Goal: Communication & Community: Participate in discussion

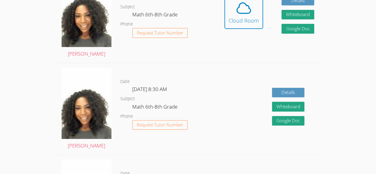
scroll to position [202, 0]
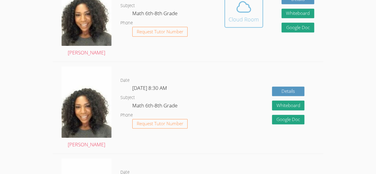
click at [255, 13] on span at bounding box center [244, 7] width 30 height 17
click at [263, 45] on div "Hidden Cloud Room Details Whiteboard Hidden Google Doc" at bounding box center [269, 16] width 108 height 92
click at [249, 12] on icon at bounding box center [243, 7] width 17 height 17
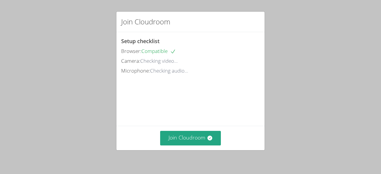
drag, startPoint x: 0, startPoint y: 0, endPoint x: 156, endPoint y: 57, distance: 166.0
click at [156, 57] on span "Checking video..." at bounding box center [158, 60] width 37 height 7
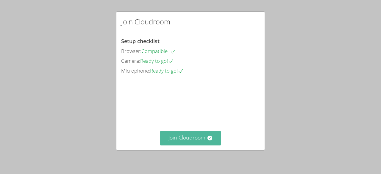
click at [168, 142] on button "Join Cloudroom" at bounding box center [190, 138] width 61 height 15
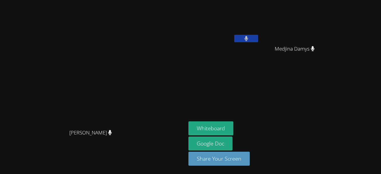
click at [258, 38] on button at bounding box center [246, 38] width 24 height 7
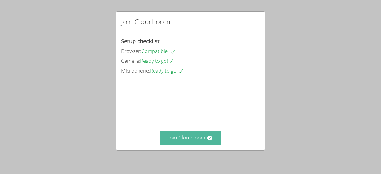
click at [203, 133] on button "Join Cloudroom" at bounding box center [190, 138] width 61 height 15
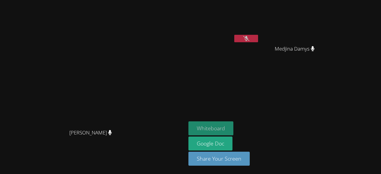
click at [233, 133] on button "Whiteboard" at bounding box center [210, 128] width 45 height 14
click at [259, 30] on video at bounding box center [223, 22] width 71 height 40
click at [249, 37] on icon at bounding box center [246, 38] width 6 height 5
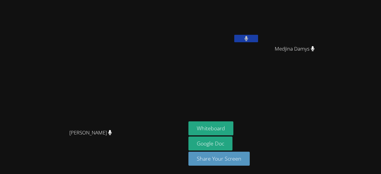
click at [248, 39] on icon at bounding box center [246, 38] width 4 height 5
click at [311, 29] on video at bounding box center [296, 22] width 71 height 40
click at [258, 41] on button at bounding box center [246, 38] width 24 height 7
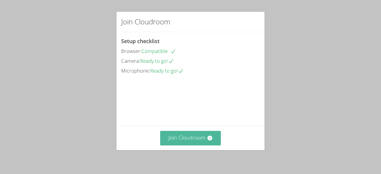
click at [194, 142] on button "Join Cloudroom" at bounding box center [190, 138] width 61 height 15
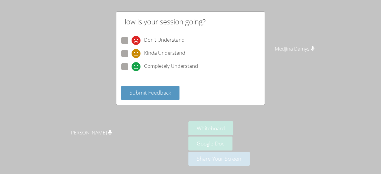
click at [20, 97] on div "How is your session going? Don't Understand Kinda Understand Completely Underst…" at bounding box center [190, 87] width 381 height 174
click at [14, 119] on div "How is your session going? Don't Understand Kinda Understand Completely Underst…" at bounding box center [190, 87] width 381 height 174
click at [41, 125] on div "How is your session going? Don't Understand Kinda Understand Completely Underst…" at bounding box center [190, 87] width 381 height 174
click at [128, 65] on label "Completely Understand" at bounding box center [159, 67] width 77 height 8
click at [131, 65] on input "Completely Understand" at bounding box center [133, 65] width 5 height 5
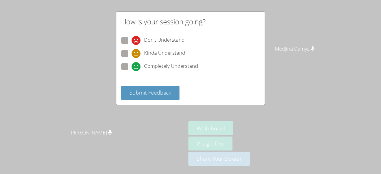
radio input "true"
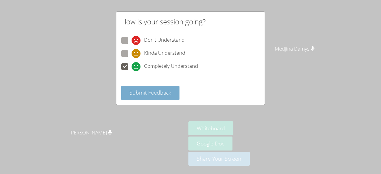
click at [163, 96] on button "Submit Feedback" at bounding box center [150, 93] width 58 height 14
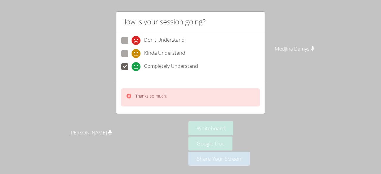
click at [129, 51] on label "Kinda Understand" at bounding box center [153, 54] width 64 height 8
click at [131, 51] on input "Kinda Understand" at bounding box center [133, 52] width 5 height 5
radio input "true"
click at [131, 45] on span at bounding box center [131, 45] width 0 height 0
click at [131, 42] on input "Don't Understand" at bounding box center [133, 39] width 5 height 5
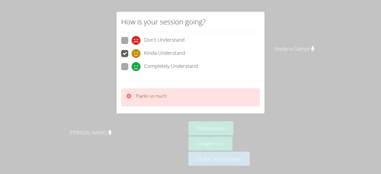
radio input "true"
click at [169, 96] on div "Thanks so much!" at bounding box center [190, 97] width 139 height 18
click at [253, 36] on div "Don't Understand Kinda Understand Completely Understand" at bounding box center [190, 56] width 148 height 49
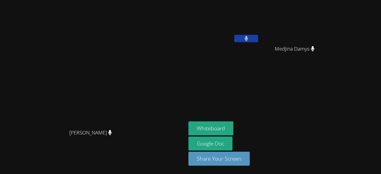
click at [258, 37] on button at bounding box center [246, 38] width 24 height 7
click at [259, 48] on div "Chidenaylie Saintil" at bounding box center [223, 34] width 71 height 64
click at [258, 35] on button at bounding box center [246, 38] width 24 height 7
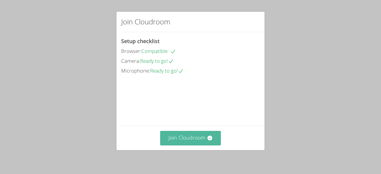
click at [202, 135] on button "Join Cloudroom" at bounding box center [190, 138] width 61 height 15
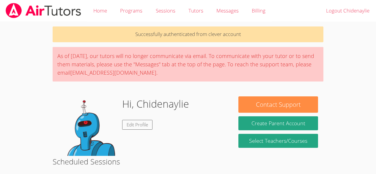
scroll to position [202, 0]
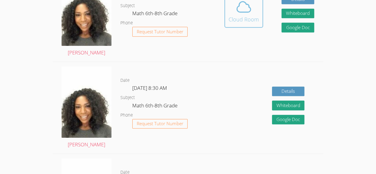
click at [231, 21] on div "Cloud Room" at bounding box center [244, 19] width 30 height 8
click at [235, 19] on div "Cloud Room" at bounding box center [244, 19] width 30 height 8
click at [251, 20] on div "Cloud Room" at bounding box center [244, 19] width 30 height 8
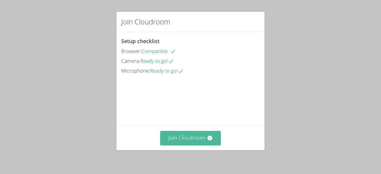
click at [180, 132] on button "Join Cloudroom" at bounding box center [190, 138] width 61 height 15
click at [184, 139] on button "Join Cloudroom" at bounding box center [190, 138] width 61 height 15
click at [166, 136] on button "Join Cloudroom" at bounding box center [190, 138] width 61 height 15
